Goal: Information Seeking & Learning: Learn about a topic

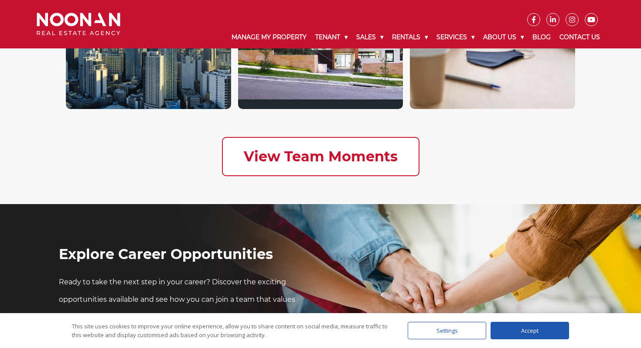
scroll to position [2432, 0]
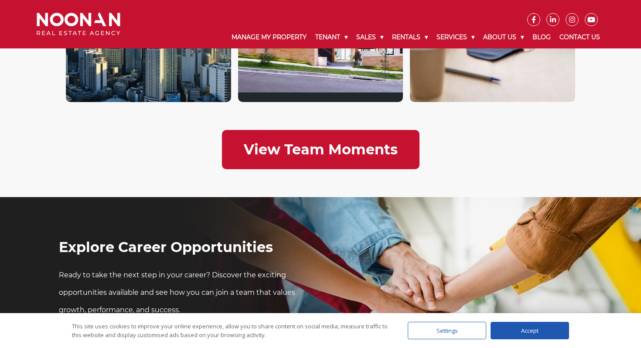
click at [295, 152] on h2 "View Team Moments" at bounding box center [321, 149] width 154 height 17
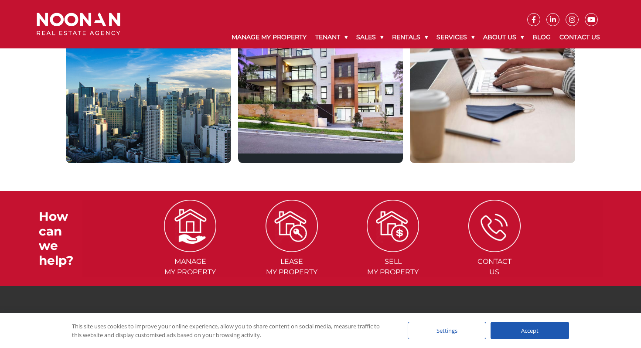
scroll to position [315, 0]
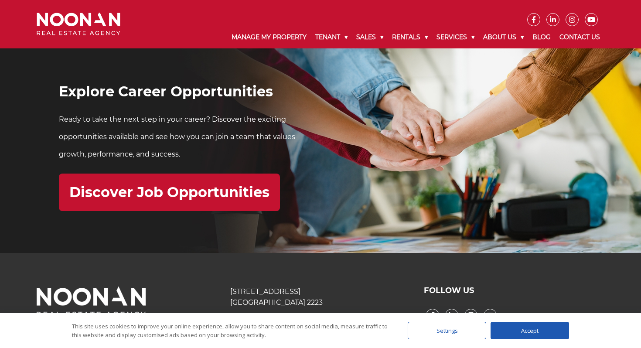
scroll to position [2623, 0]
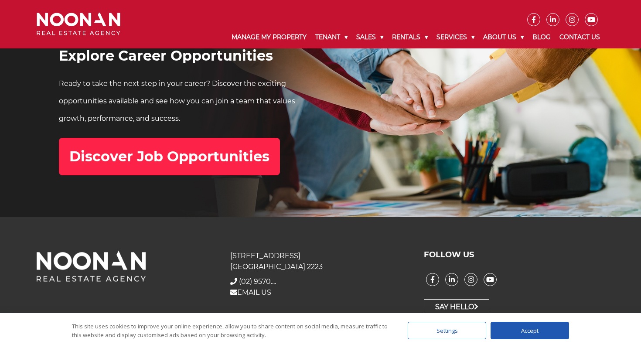
click at [223, 170] on link "Discover Job Opportunities" at bounding box center [169, 156] width 221 height 37
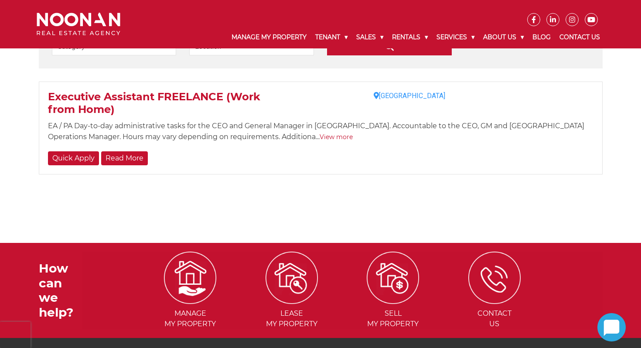
scroll to position [219, 0]
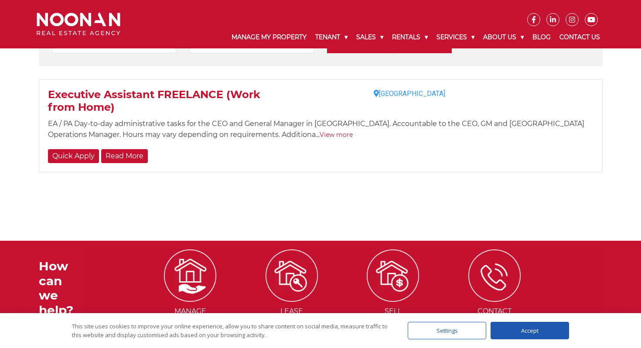
click at [320, 135] on link "View more" at bounding box center [336, 135] width 33 height 8
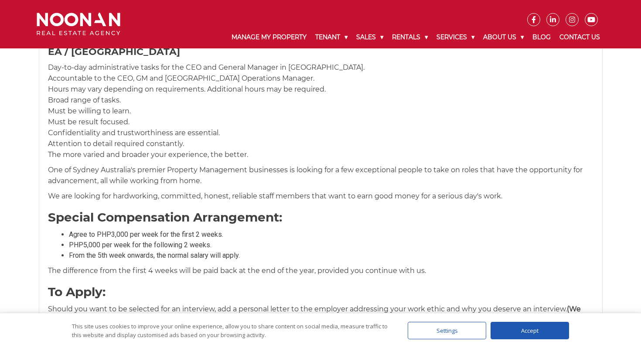
scroll to position [299, 0]
